Goal: Transaction & Acquisition: Purchase product/service

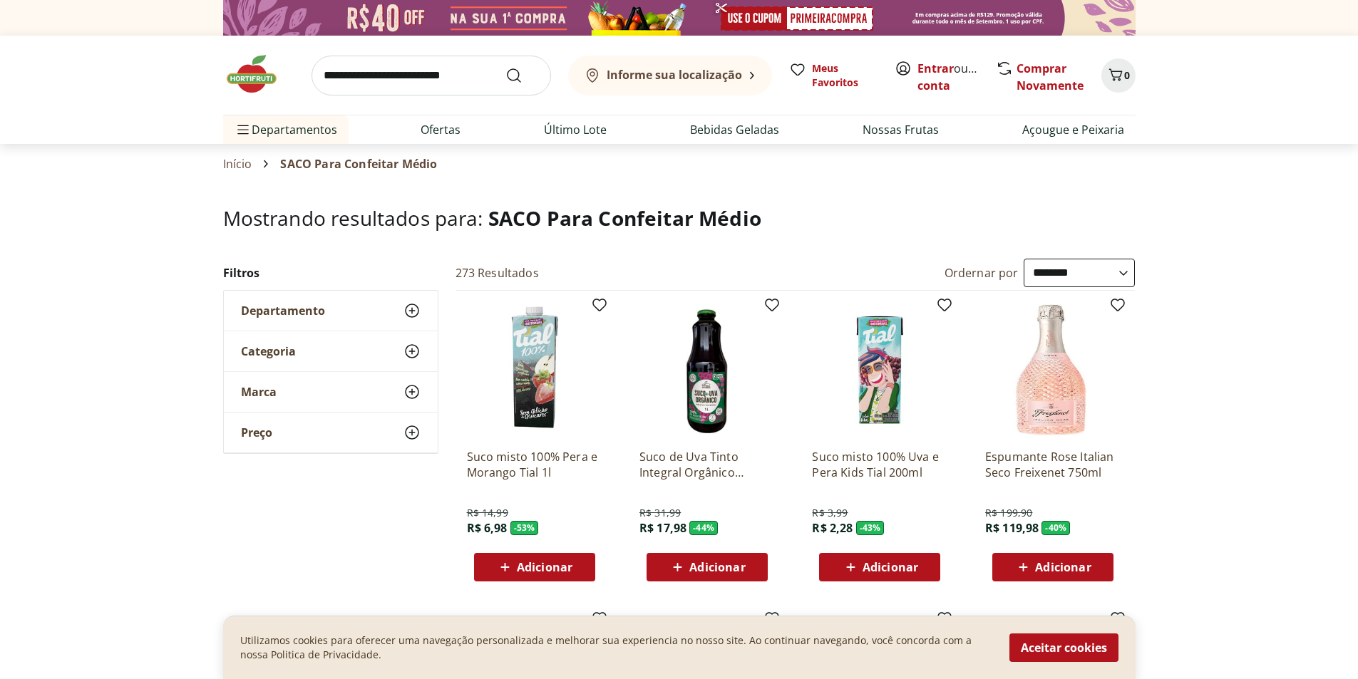
select select "**********"
click at [449, 75] on input "search" at bounding box center [432, 76] width 240 height 40
type input "**********"
click at [505, 67] on button "Submit Search" at bounding box center [522, 75] width 34 height 17
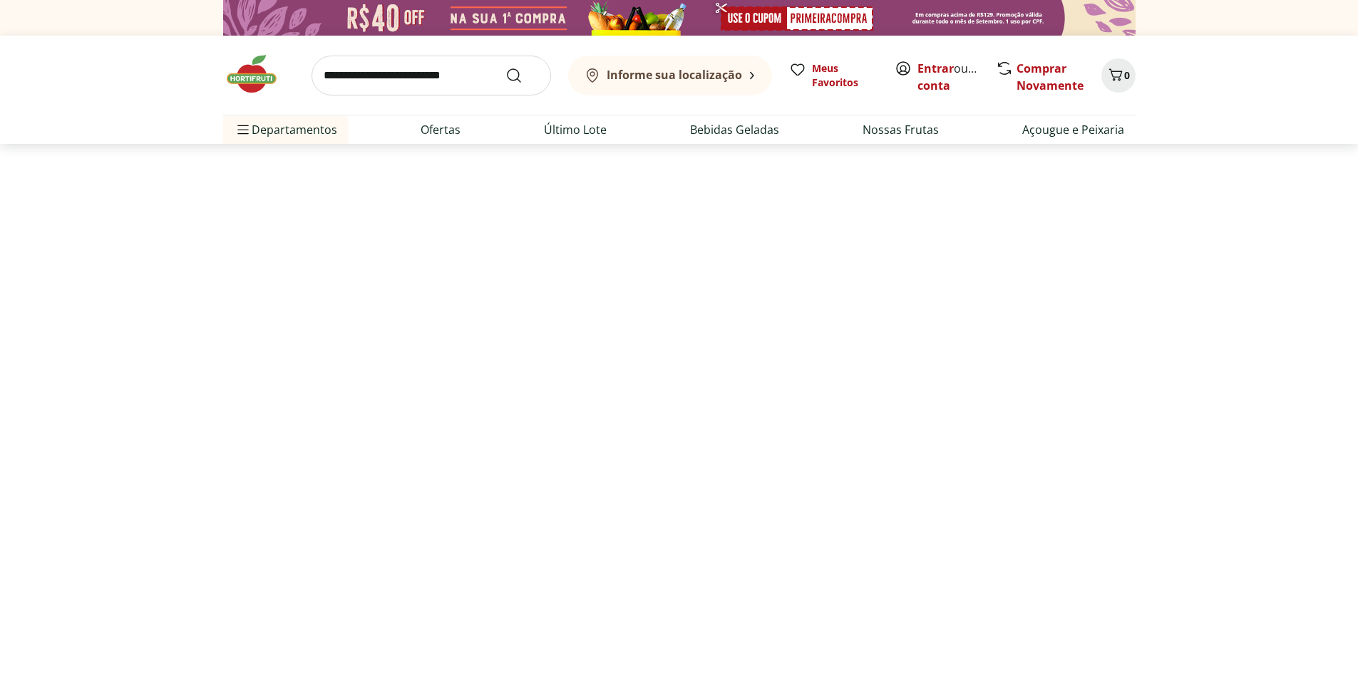
select select "**********"
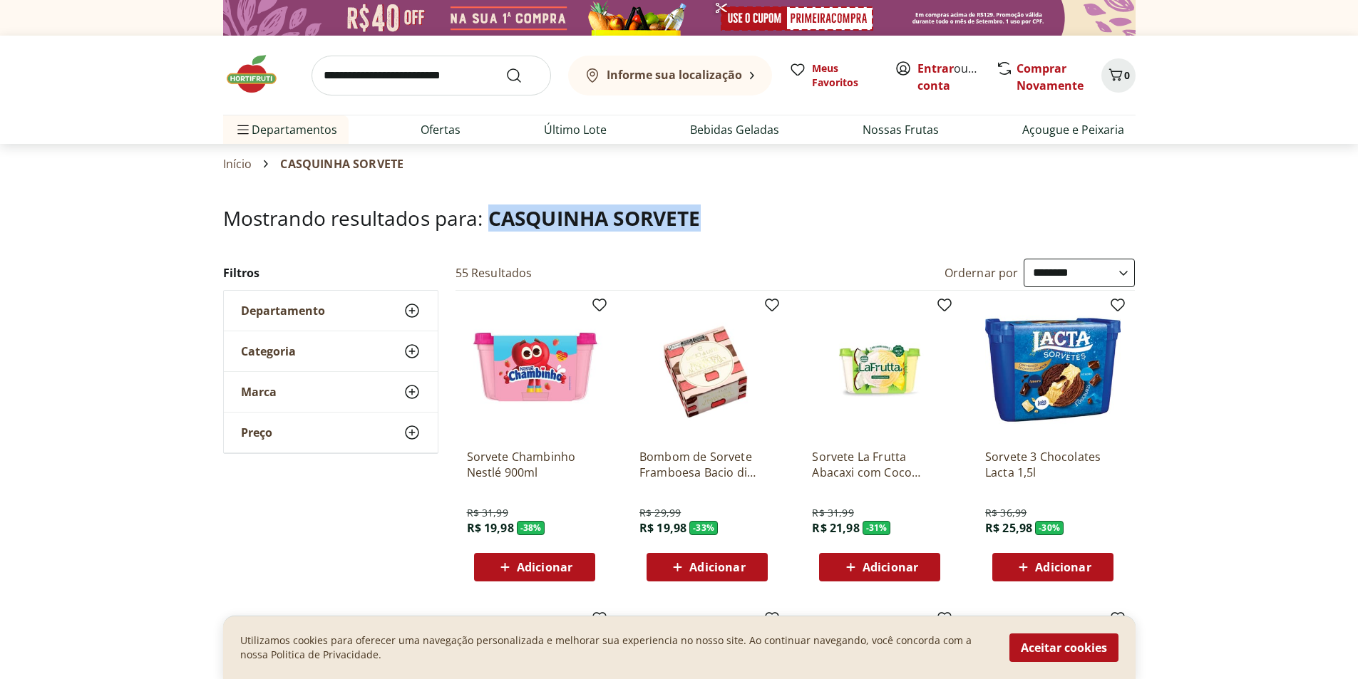
drag, startPoint x: 492, startPoint y: 214, endPoint x: 831, endPoint y: 238, distance: 339.5
click at [843, 243] on header "Mostrando resultados para: CASQUINHA SORVETE" at bounding box center [679, 232] width 913 height 51
copy span "CASQUINHA SORVETE"
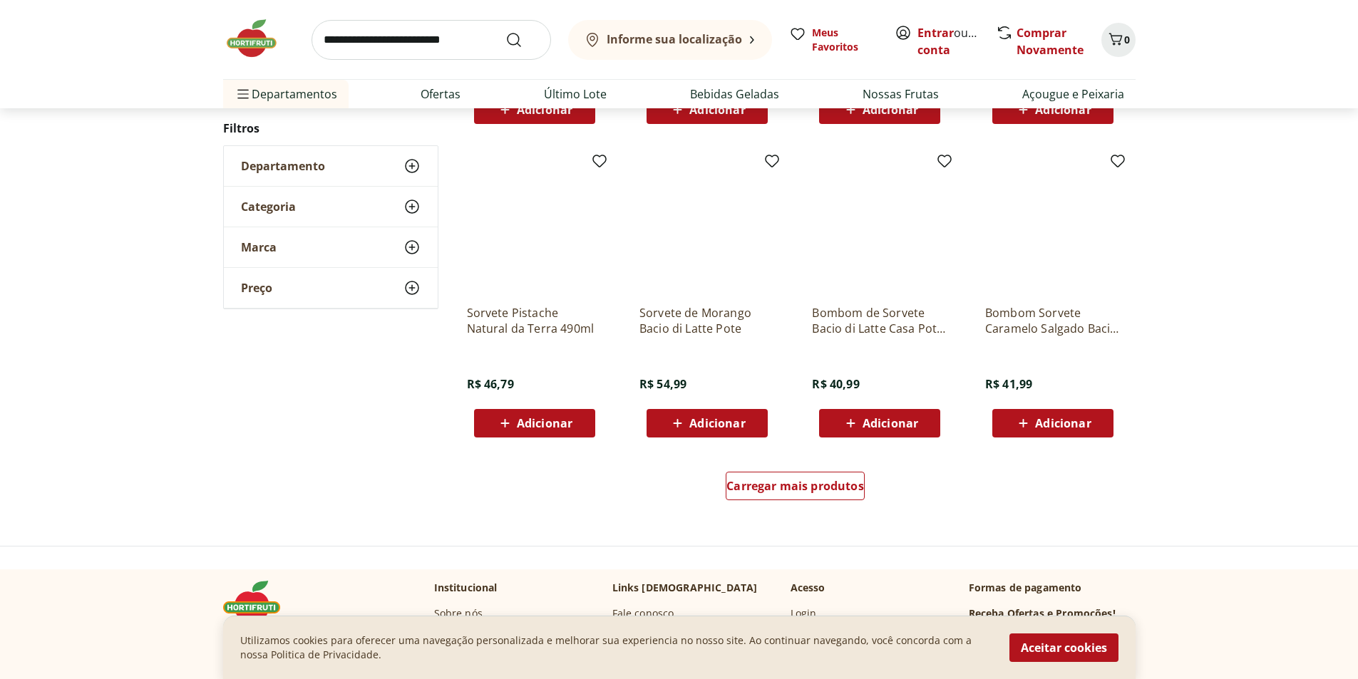
scroll to position [784, 0]
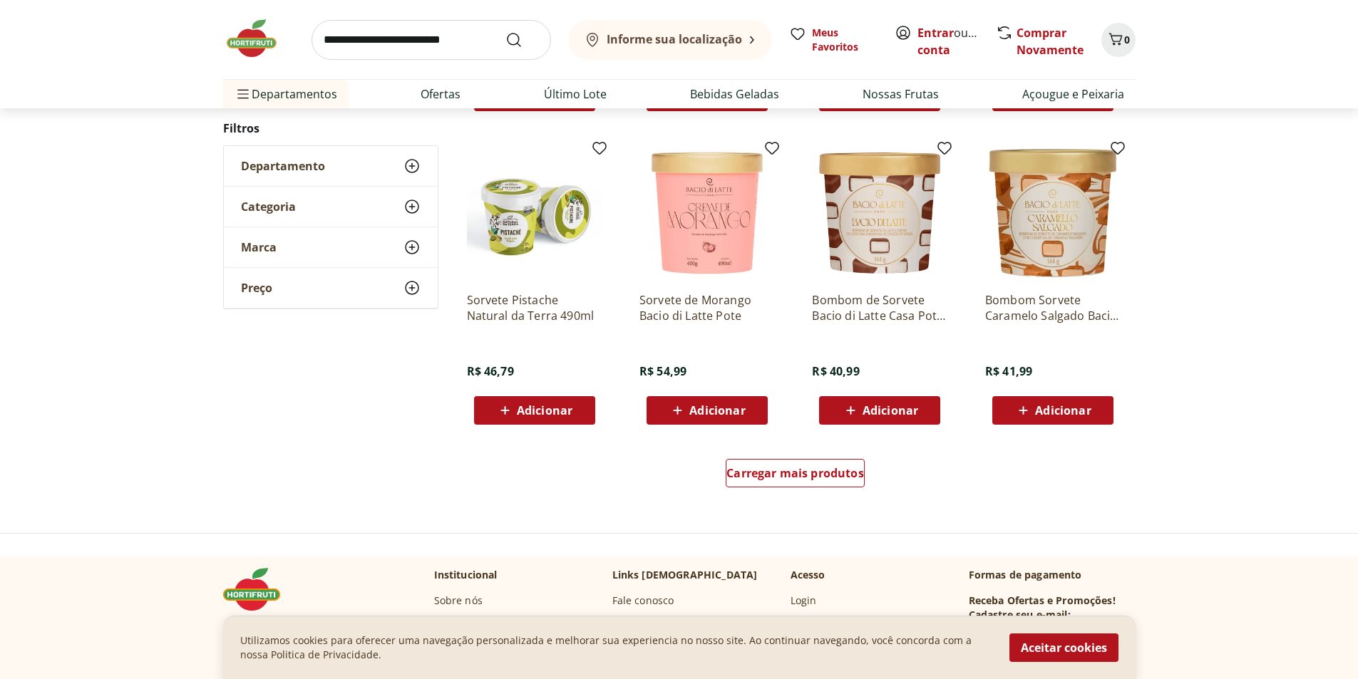
click at [828, 506] on div "Carregar mais produtos" at bounding box center [796, 476] width 692 height 68
click at [823, 484] on div "Carregar mais produtos" at bounding box center [795, 473] width 139 height 29
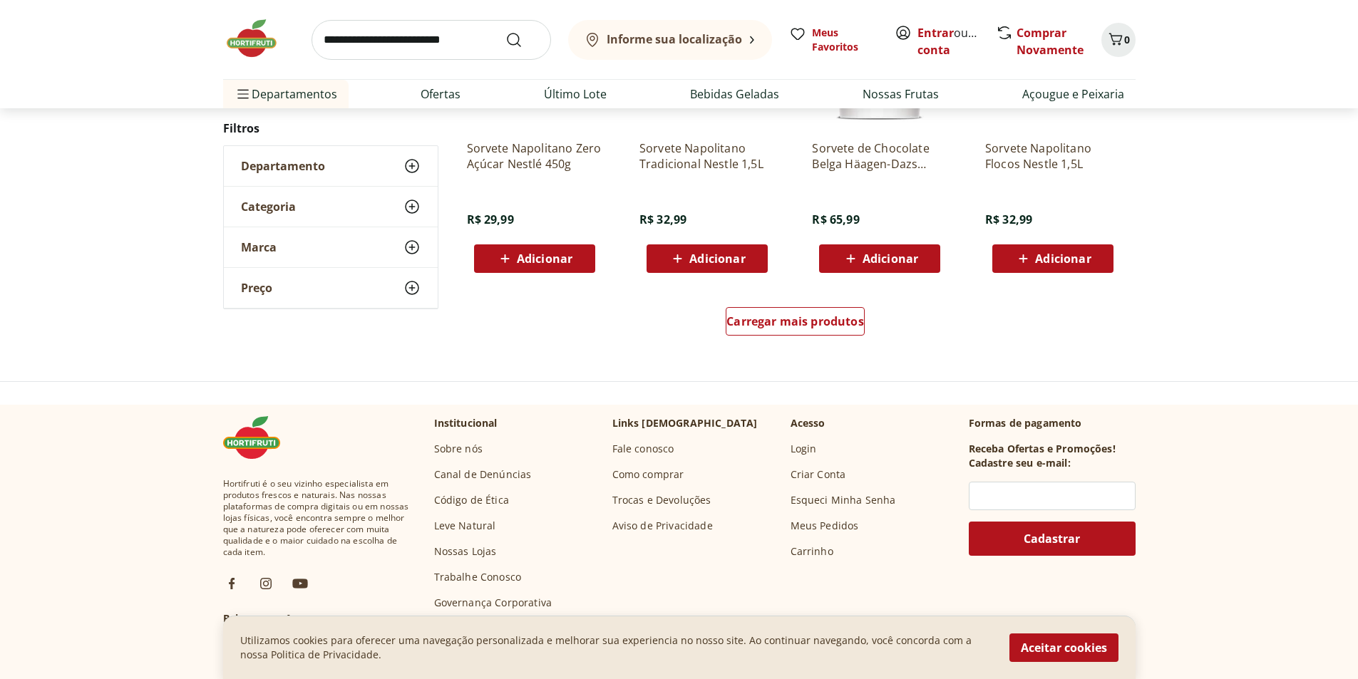
scroll to position [856, 0]
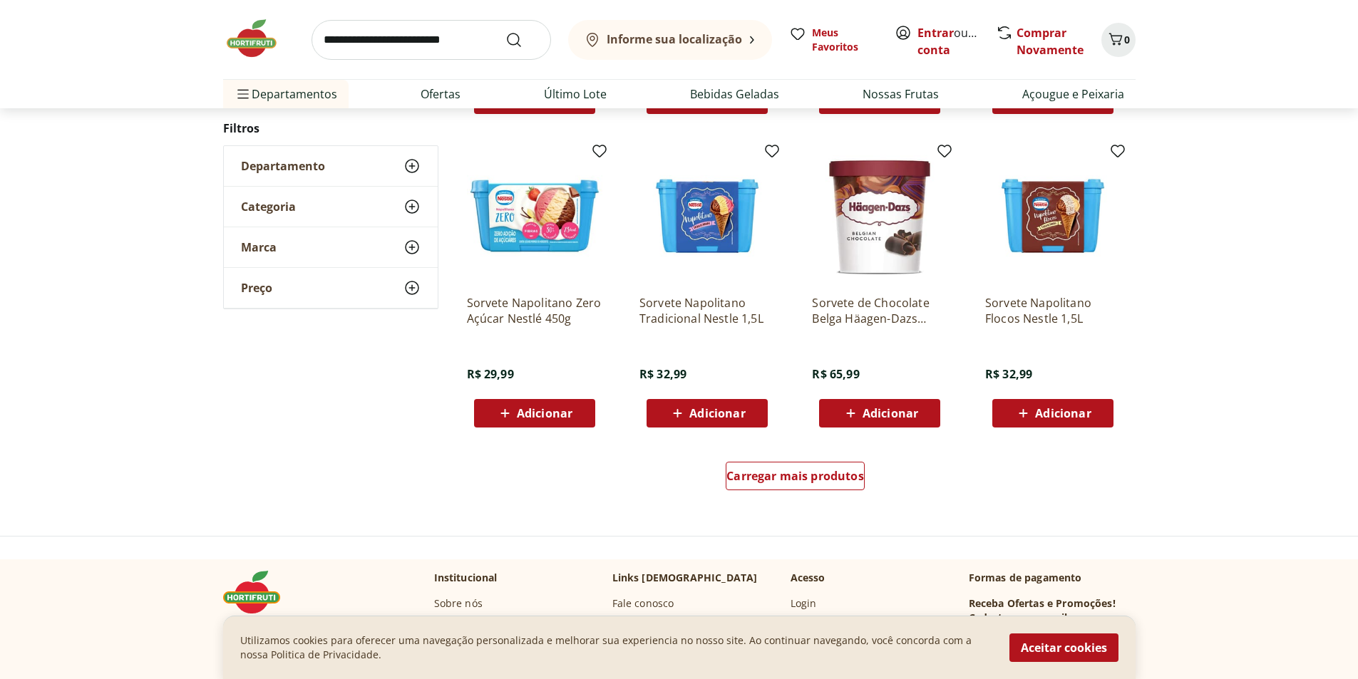
click at [807, 460] on div "Carregar mais produtos" at bounding box center [796, 479] width 692 height 68
click at [836, 482] on span "Carregar mais produtos" at bounding box center [795, 476] width 138 height 11
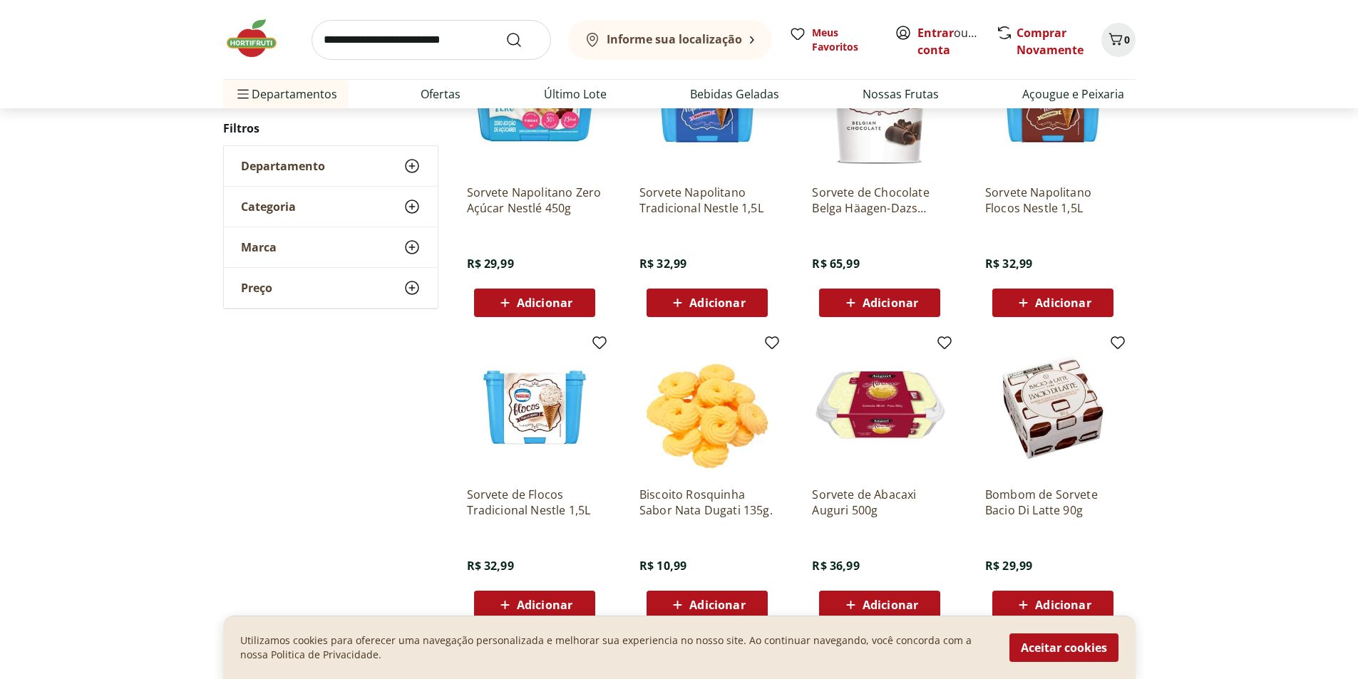
scroll to position [1212, 0]
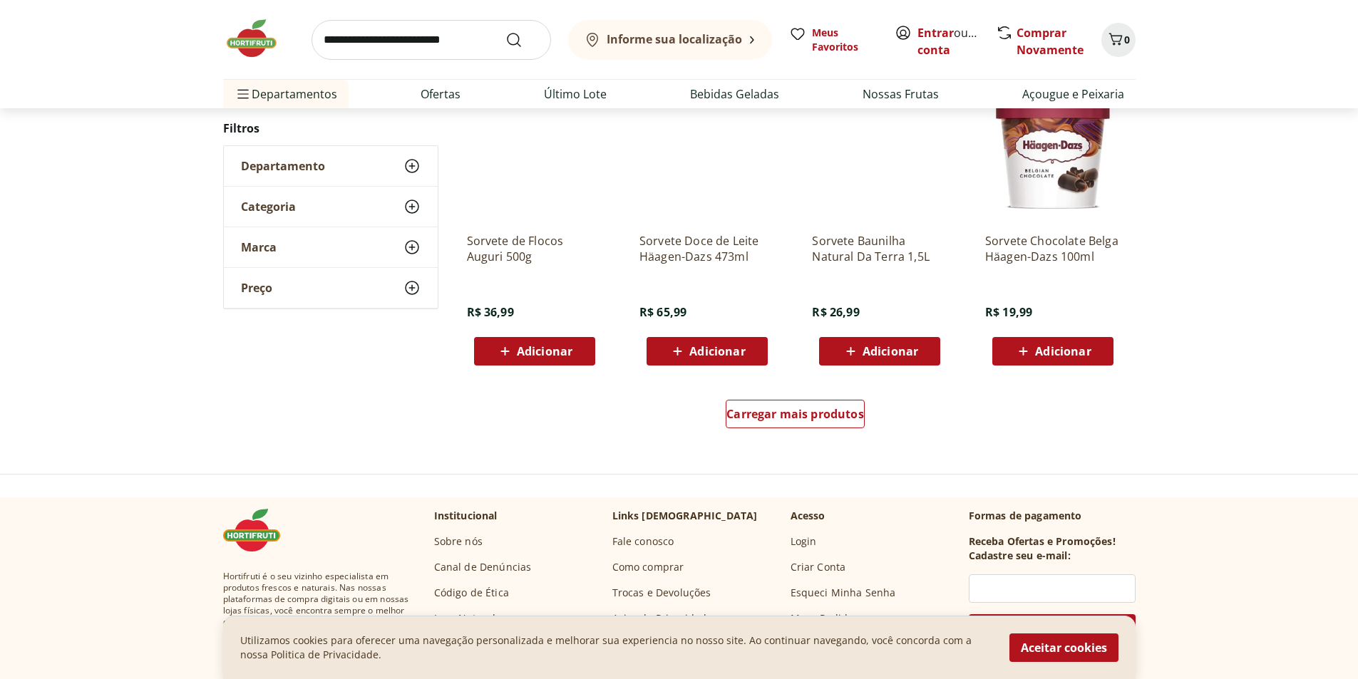
scroll to position [924, 0]
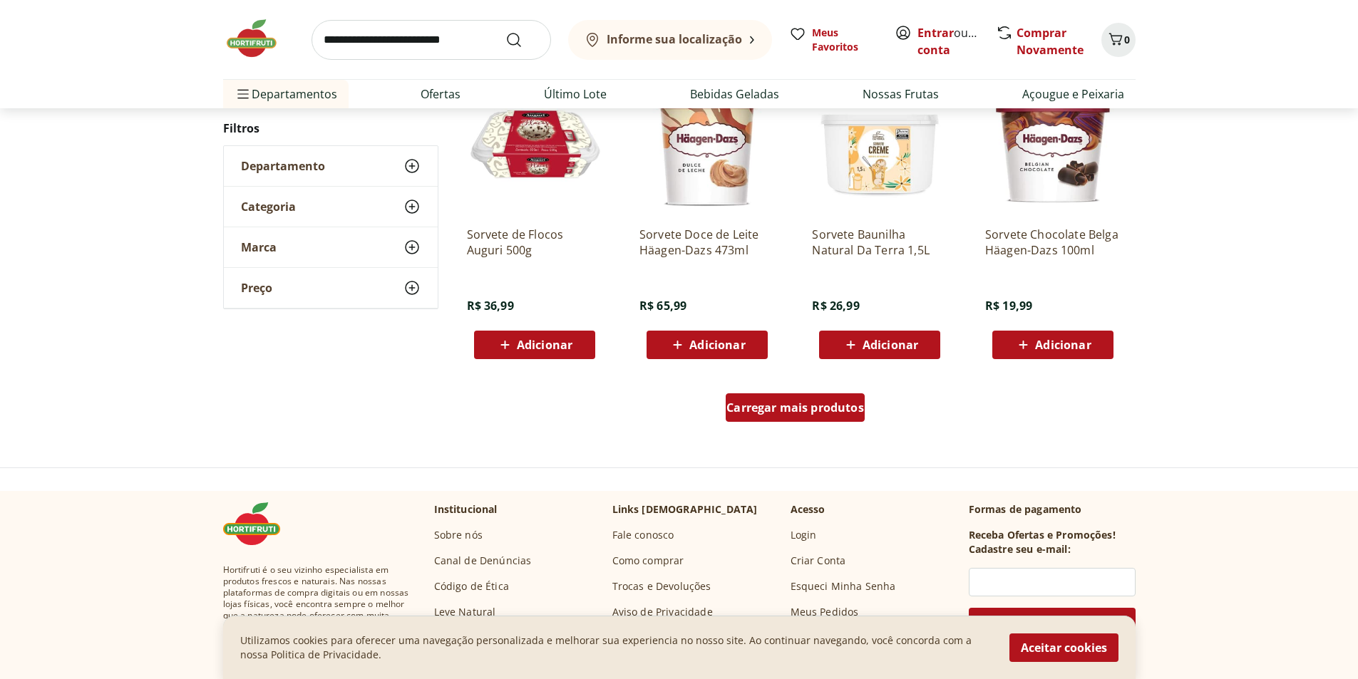
click at [791, 402] on span "Carregar mais produtos" at bounding box center [795, 407] width 138 height 11
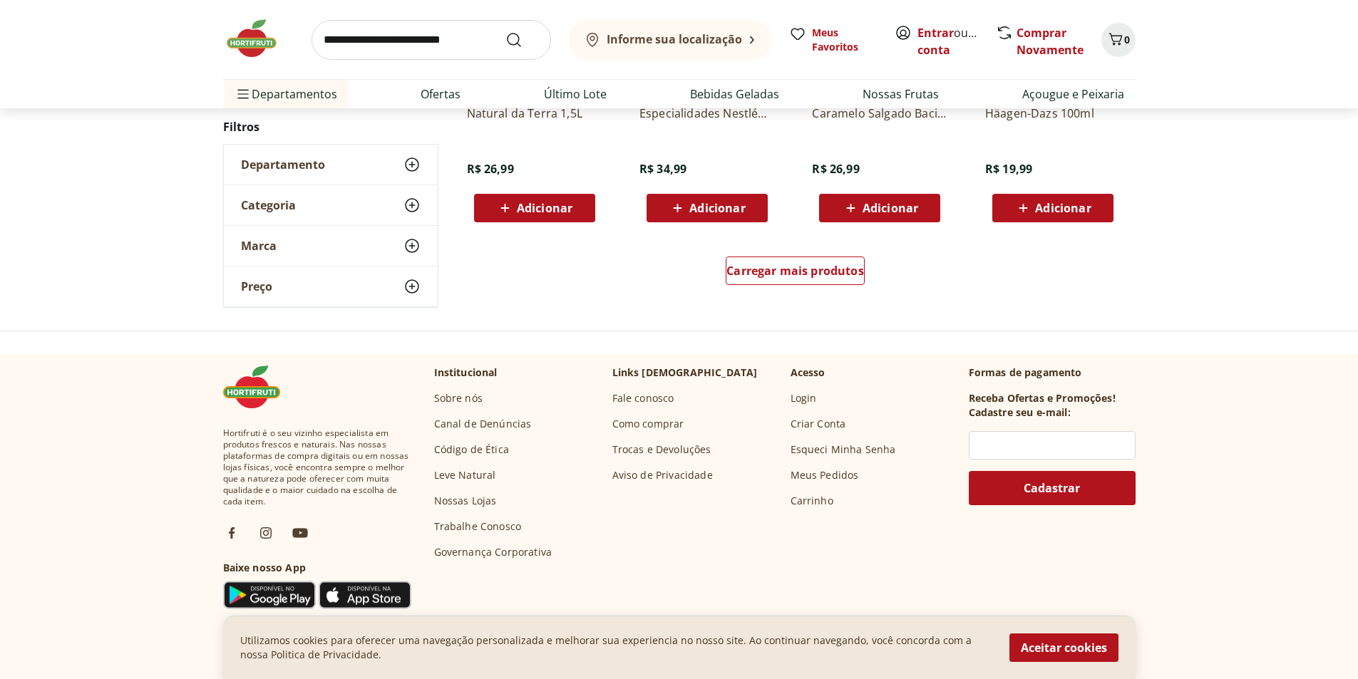
scroll to position [1135, 0]
